Goal: Task Accomplishment & Management: Manage account settings

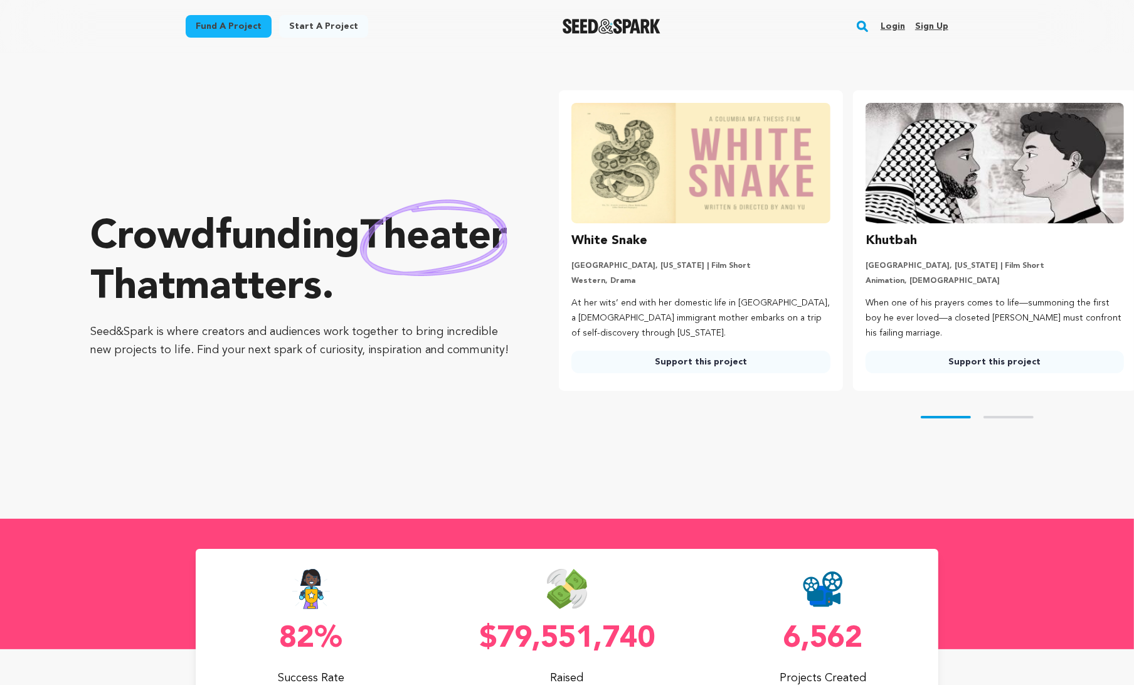
click at [898, 28] on link "Login" at bounding box center [893, 26] width 24 height 20
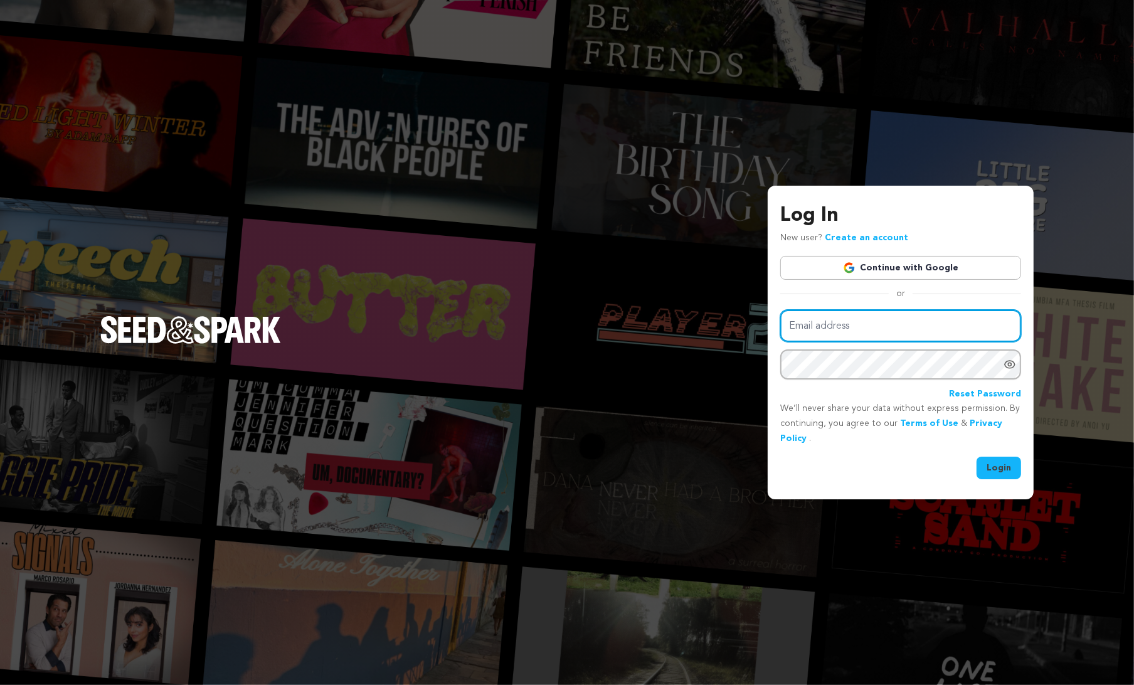
type input "[EMAIL_ADDRESS][DOMAIN_NAME]"
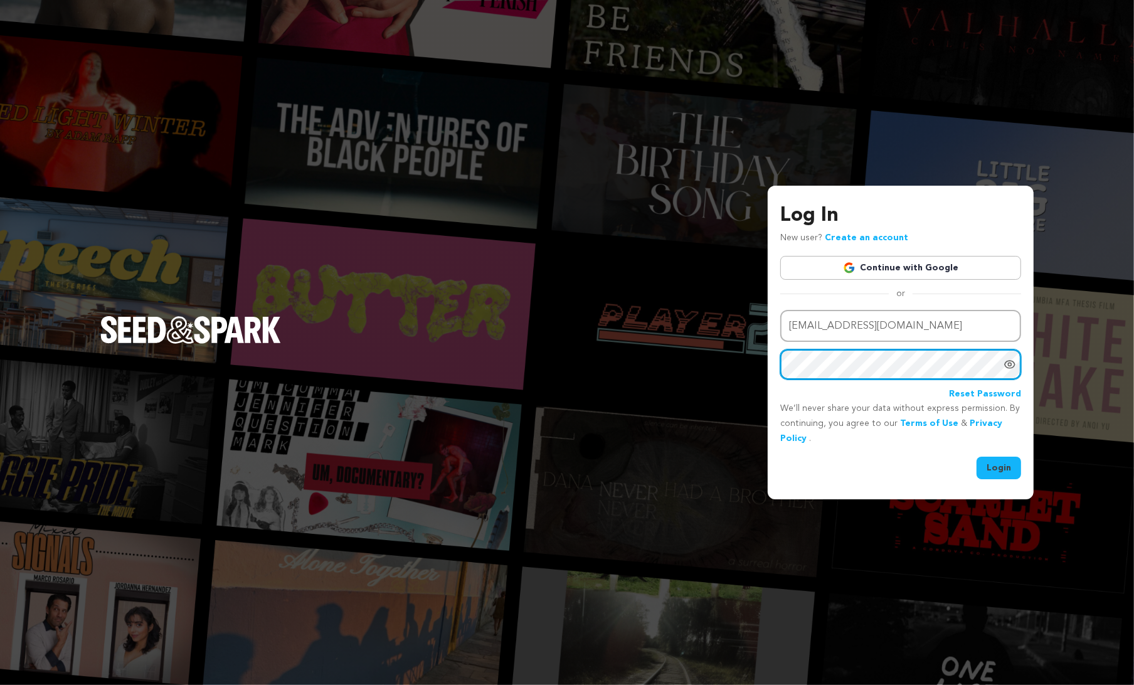
click at [999, 467] on button "Login" at bounding box center [999, 468] width 45 height 23
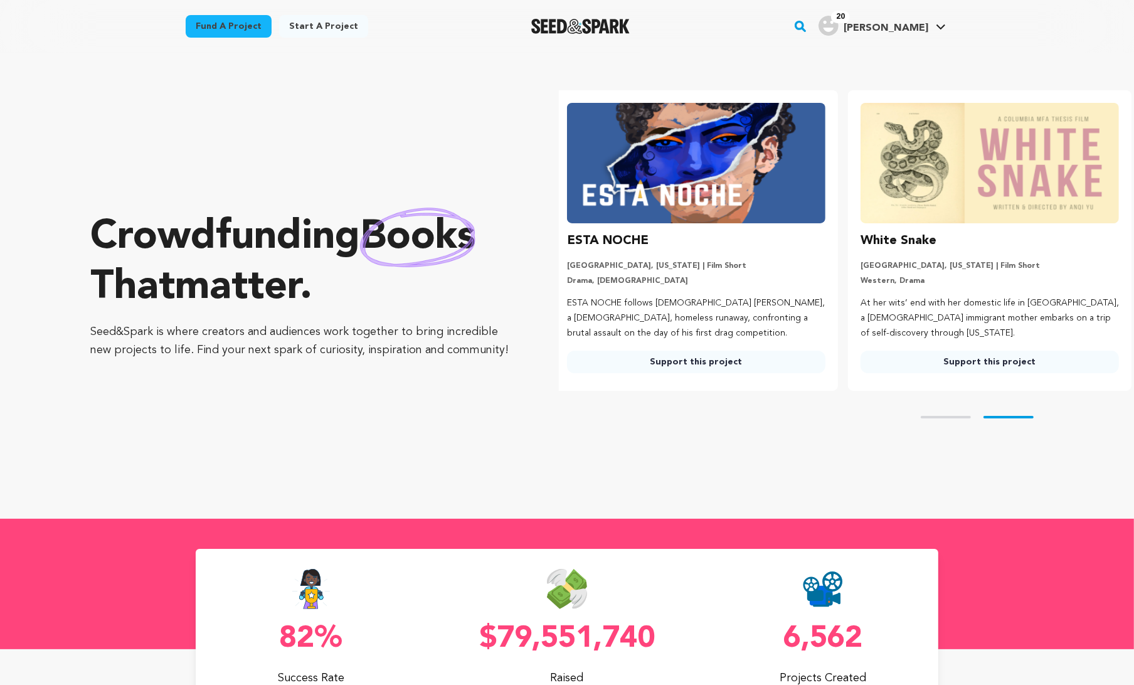
scroll to position [0, 304]
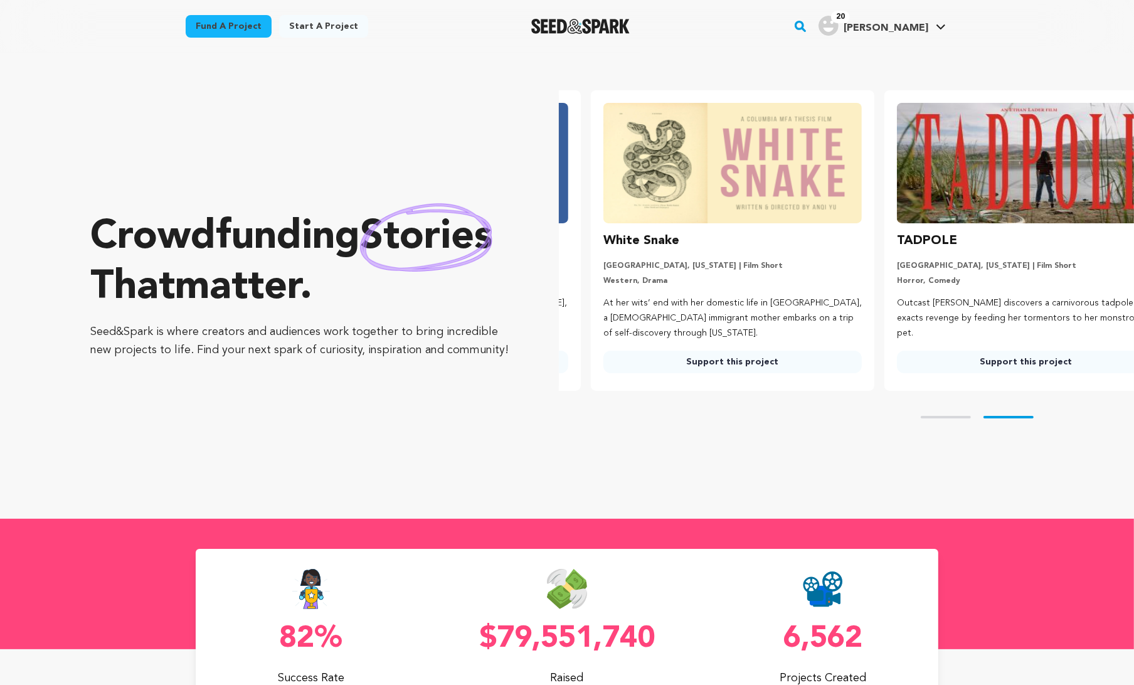
scroll to position [0, 304]
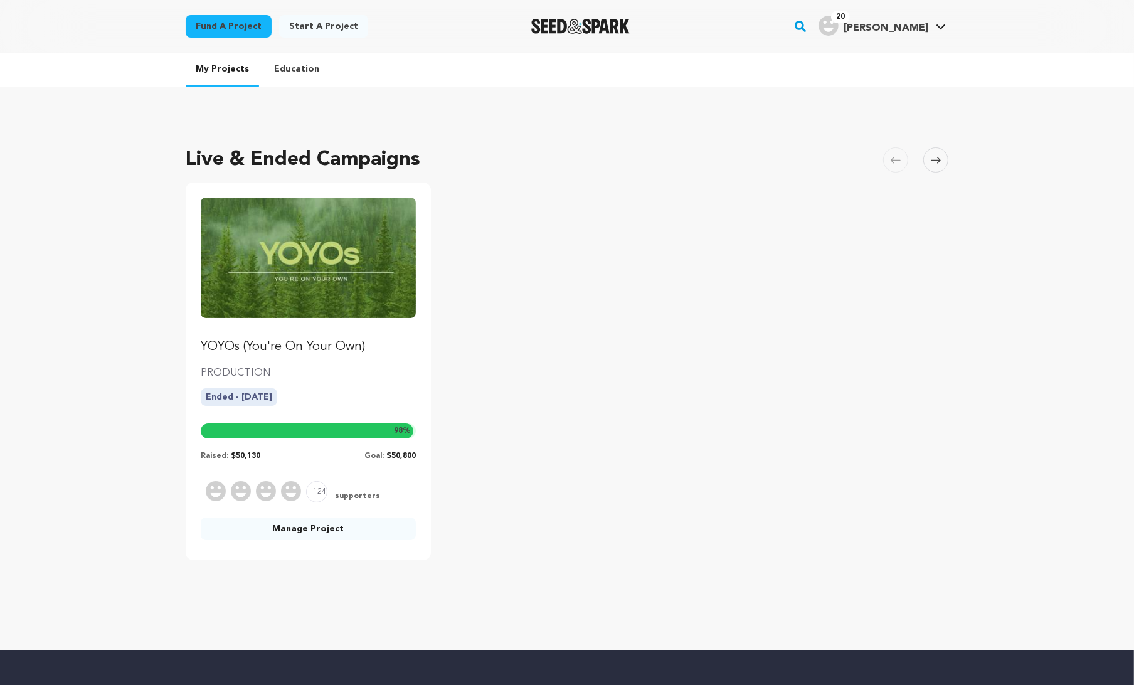
click at [300, 539] on div "YOYOs (You're On Your Own) PRODUCTION Ended - 16/07/2025 98 % Raised: $50,130 G…" at bounding box center [308, 372] width 245 height 378
click at [304, 531] on link "Manage Project" at bounding box center [308, 529] width 215 height 23
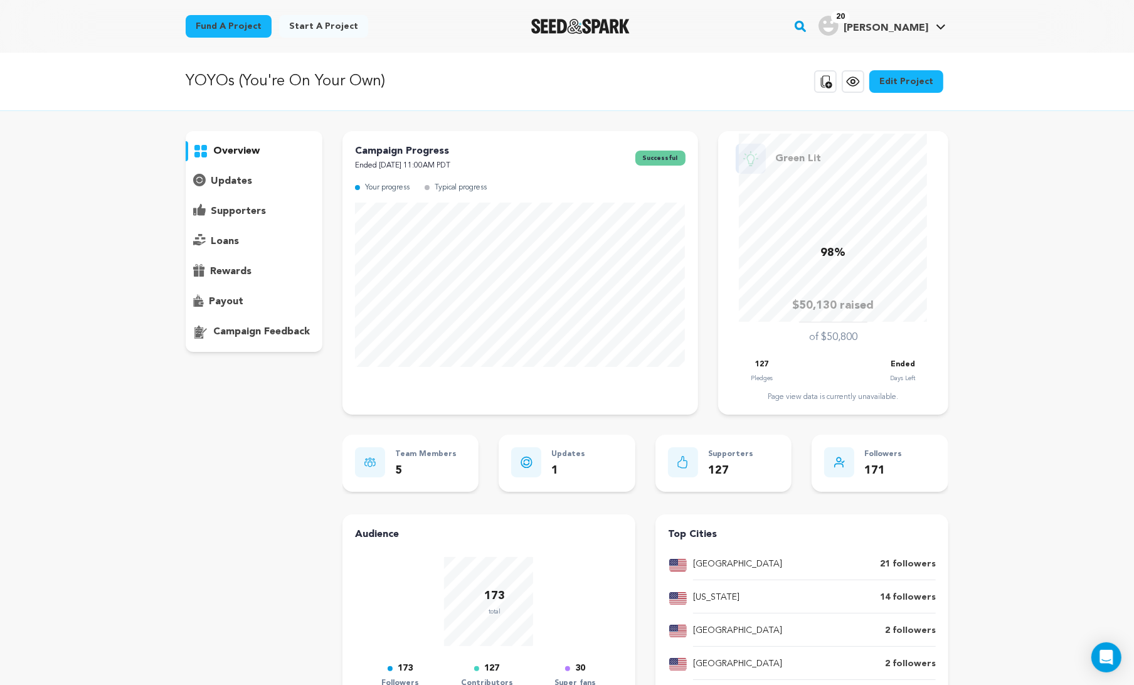
click at [250, 210] on p "supporters" at bounding box center [238, 211] width 55 height 15
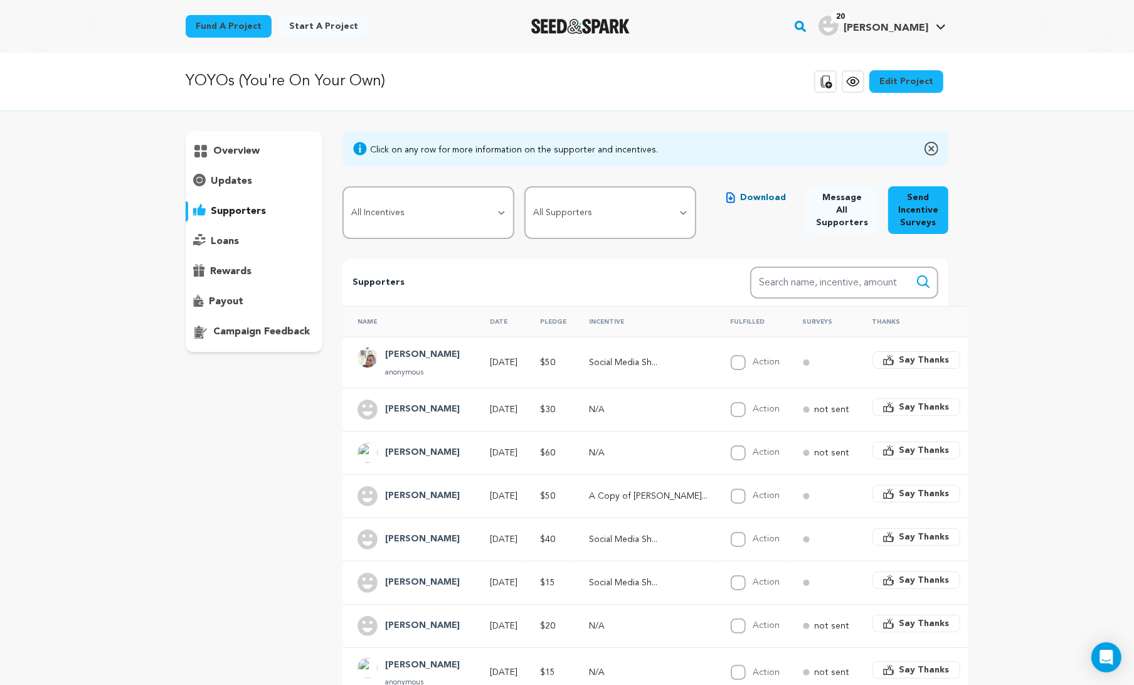
click at [750, 199] on span "Download" at bounding box center [763, 197] width 46 height 13
click at [249, 272] on p "rewards" at bounding box center [230, 271] width 41 height 15
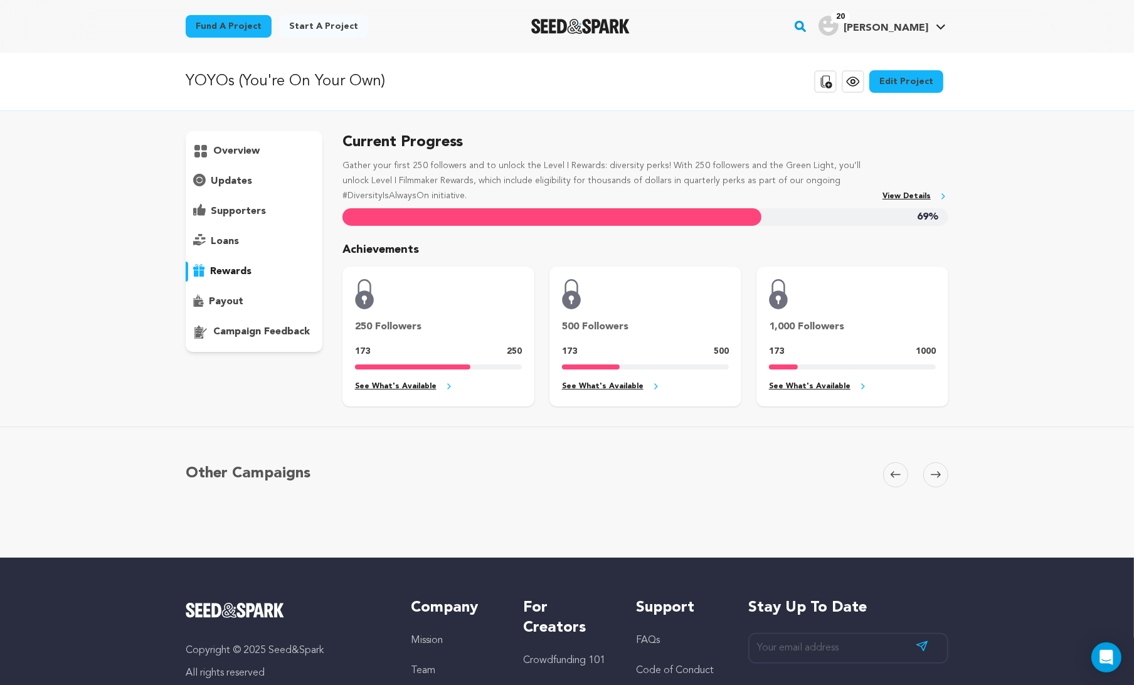
click at [244, 147] on p "overview" at bounding box center [236, 151] width 46 height 15
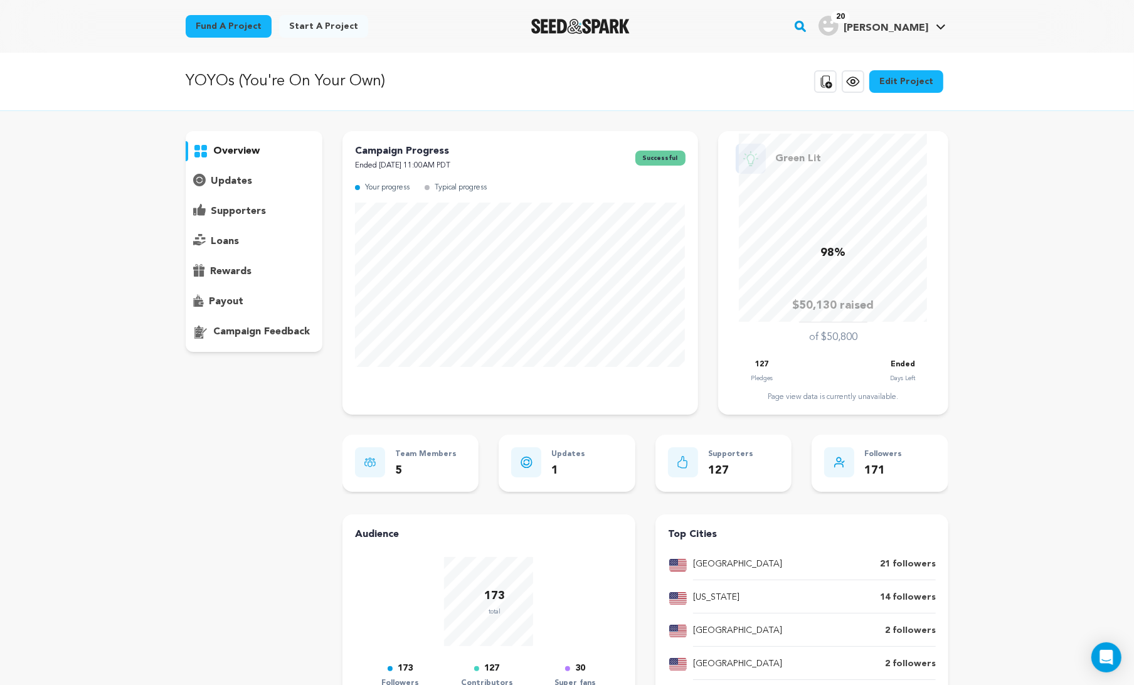
click at [853, 78] on icon at bounding box center [853, 81] width 15 height 15
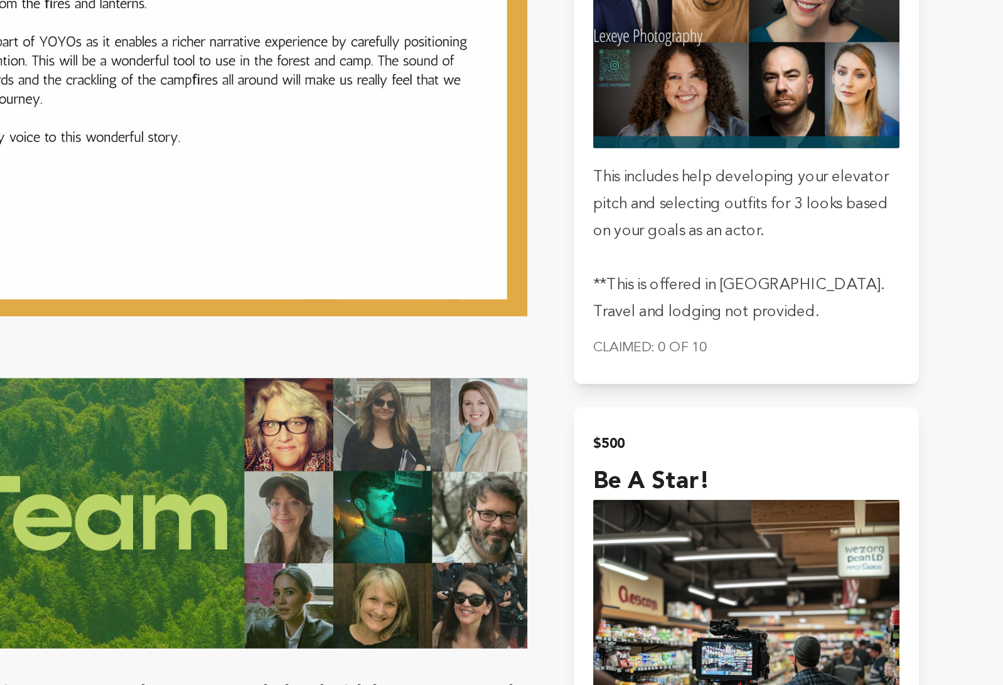
scroll to position [5570, 0]
